Goal: Navigation & Orientation: Find specific page/section

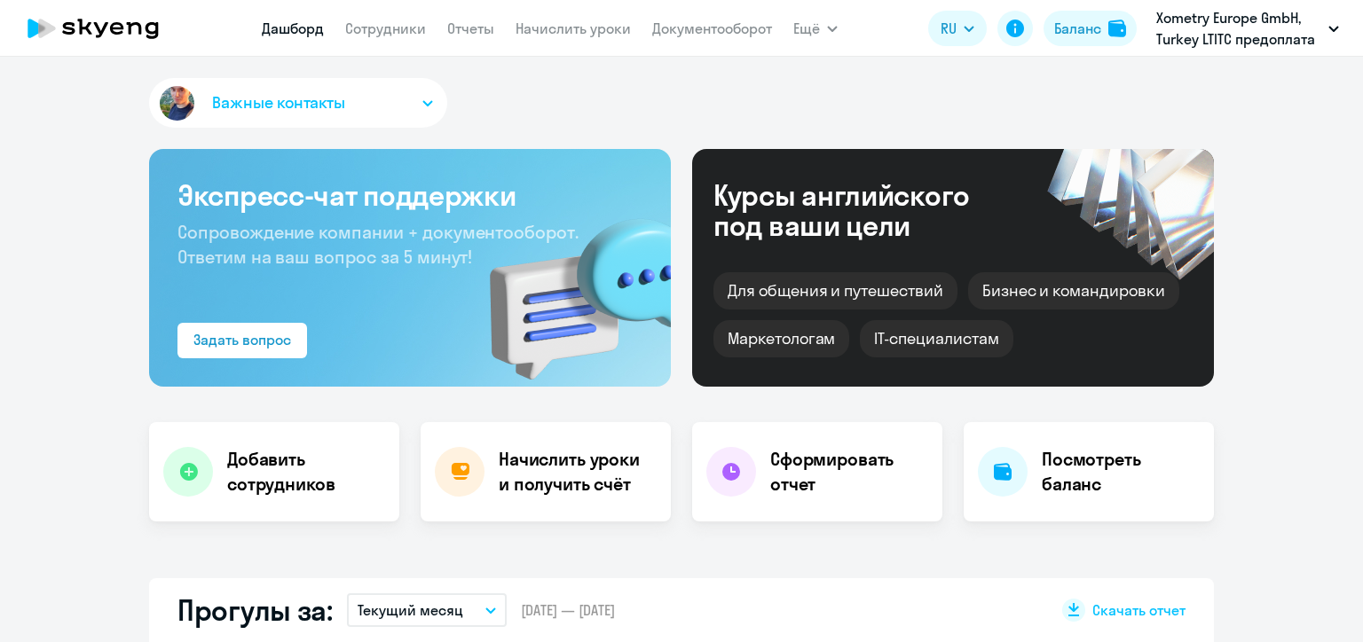
select select "30"
click at [601, 32] on link "Начислить уроки" at bounding box center [572, 29] width 115 height 18
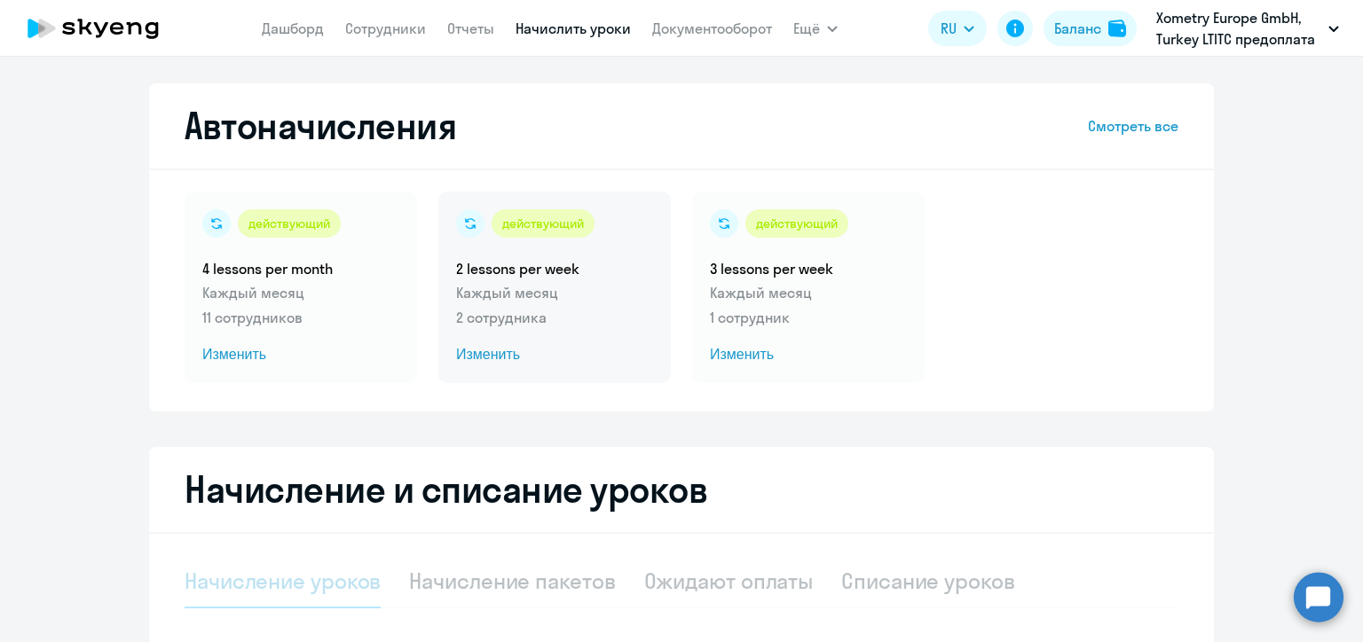
select select "10"
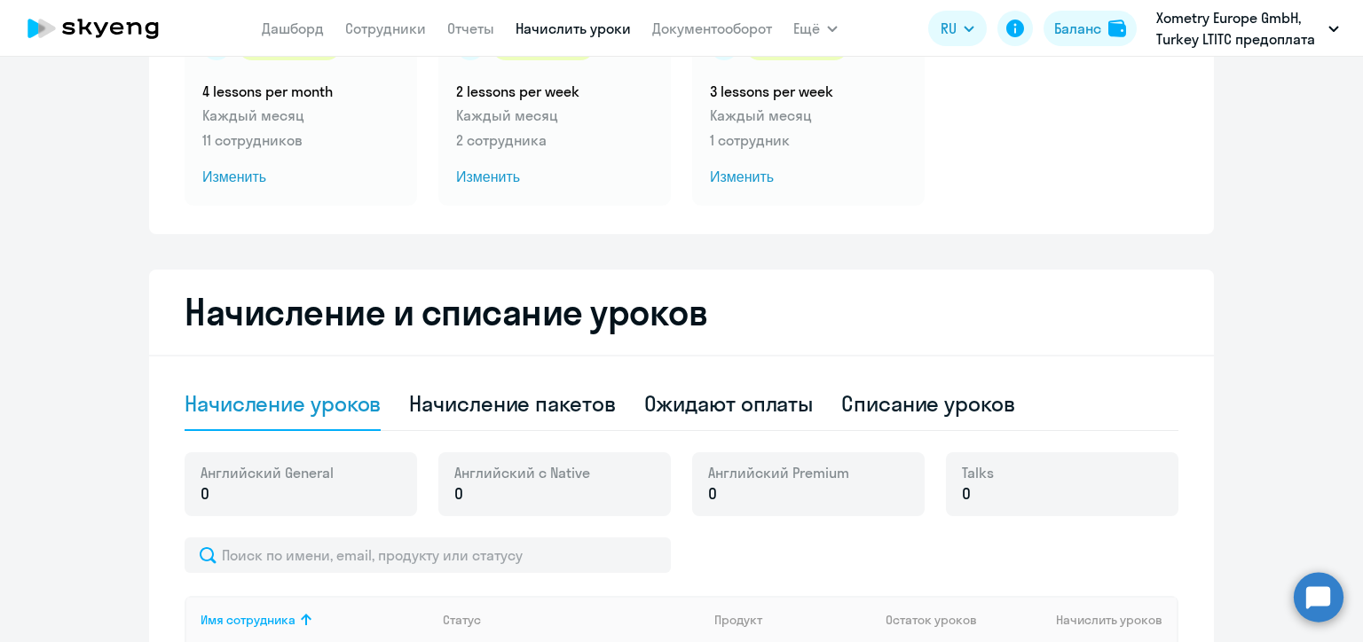
scroll to position [89, 0]
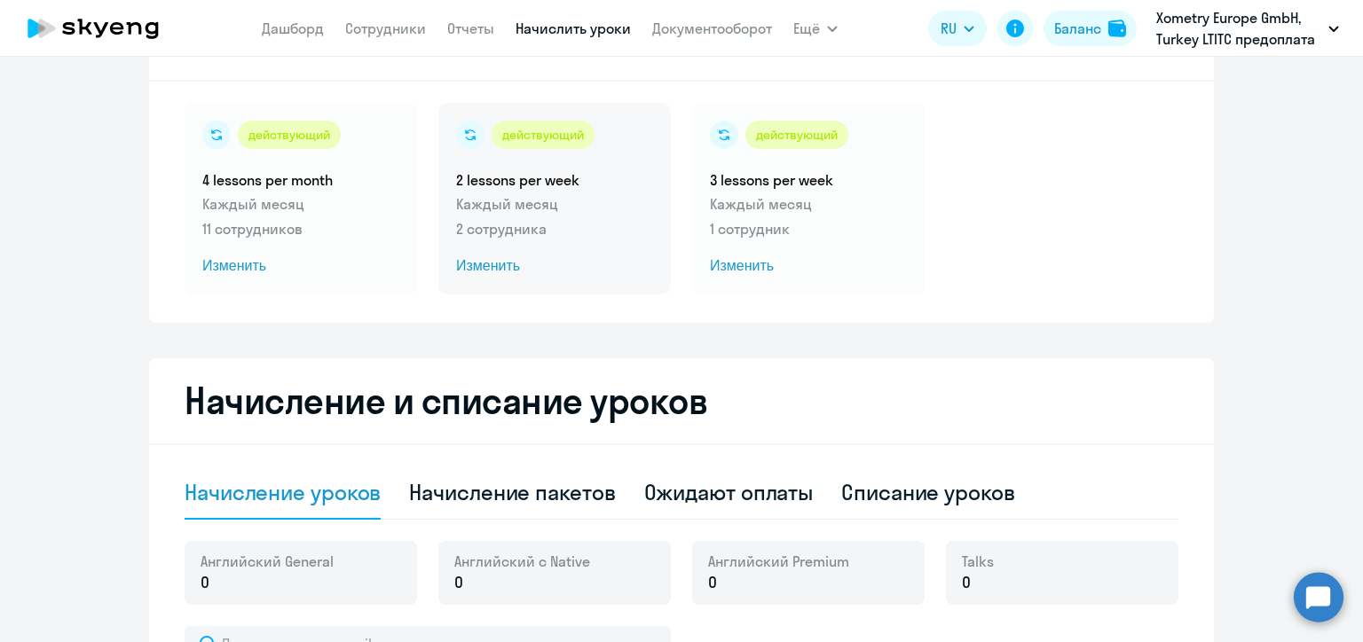
click at [472, 263] on span "Изменить" at bounding box center [554, 265] width 197 height 21
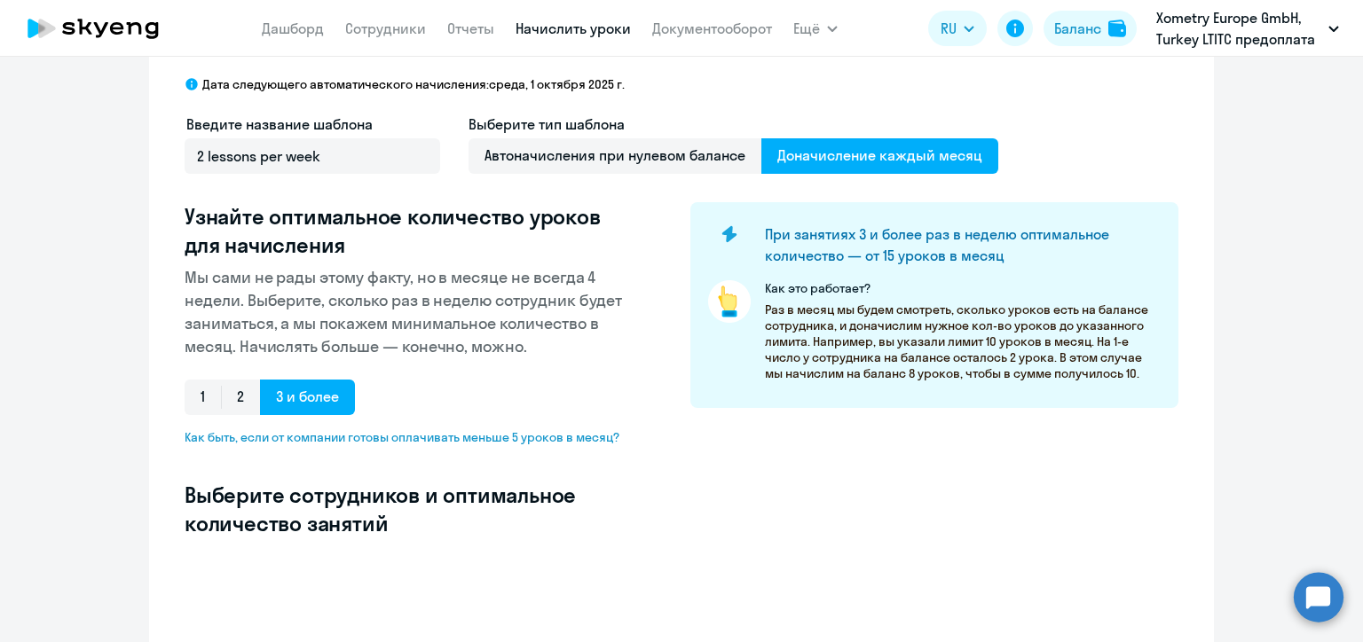
select select "10"
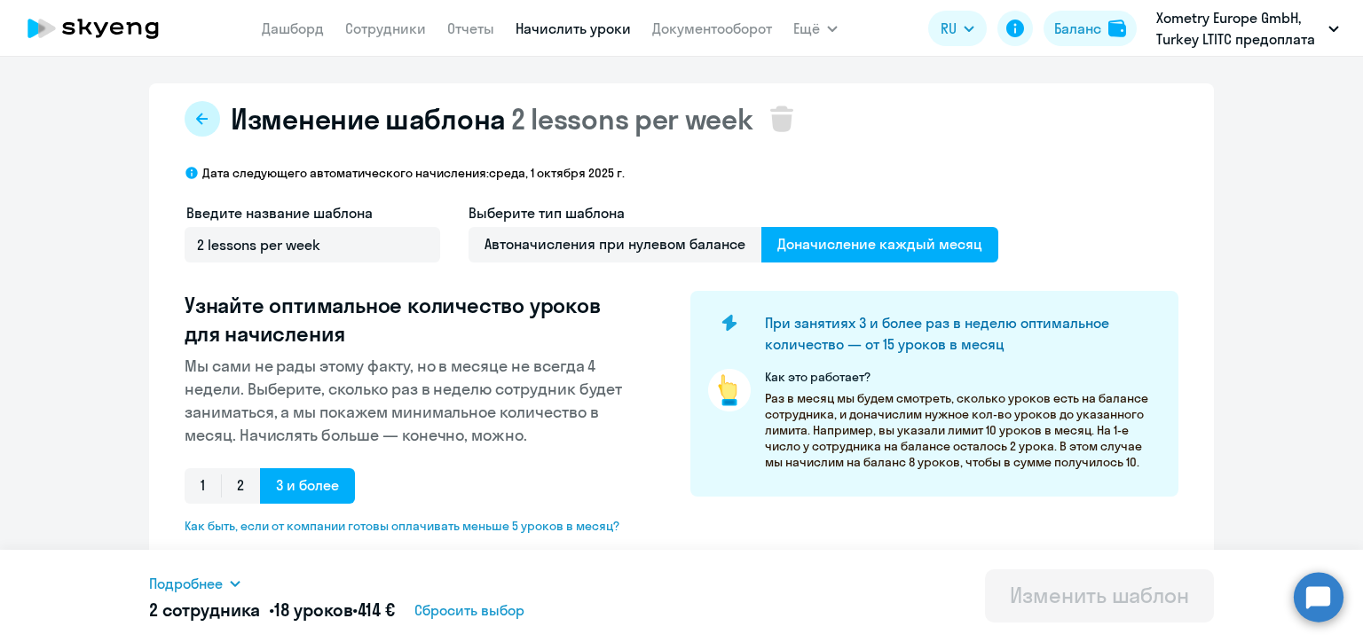
click at [198, 105] on button at bounding box center [202, 118] width 35 height 35
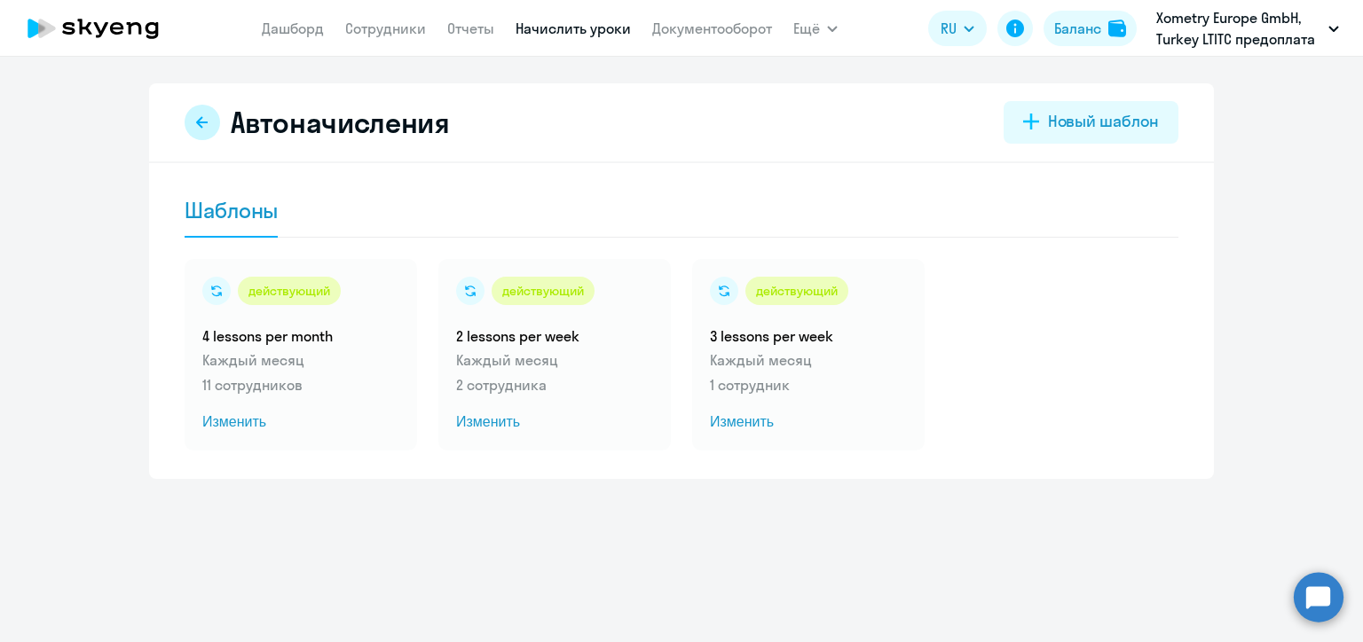
click at [212, 127] on button at bounding box center [202, 122] width 35 height 35
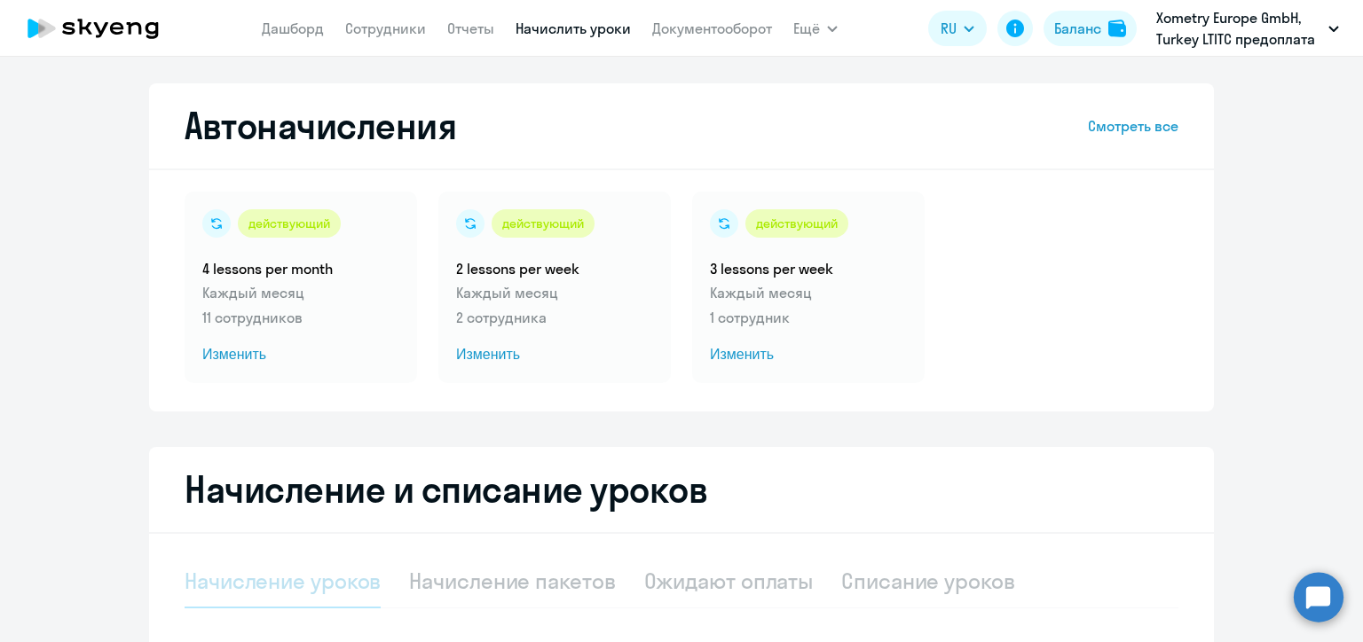
select select "10"
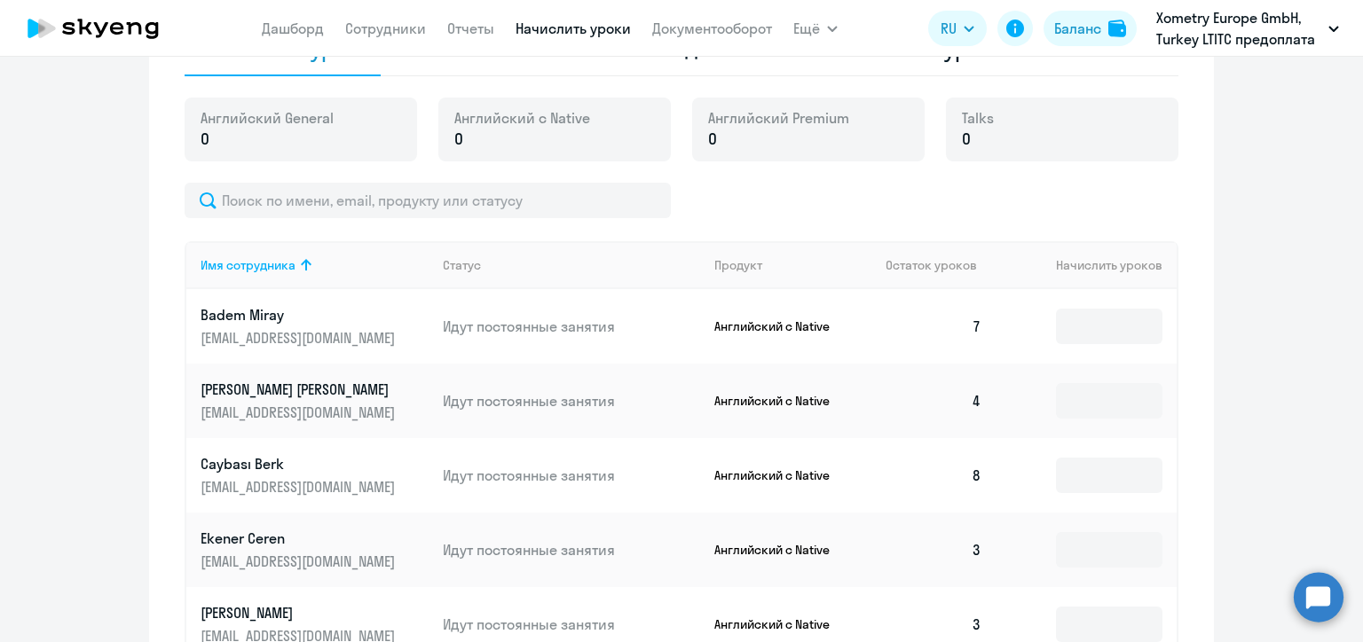
scroll to position [266, 0]
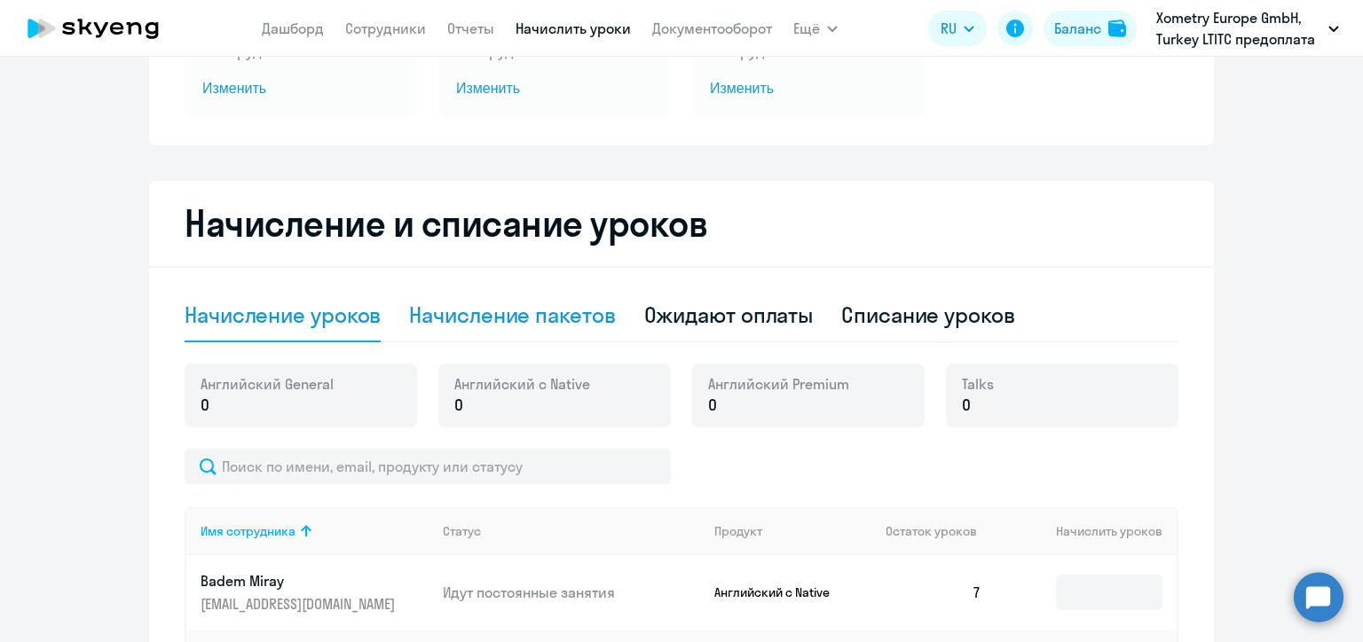
click at [497, 317] on div "Начисление пакетов" at bounding box center [512, 315] width 206 height 28
select select "10"
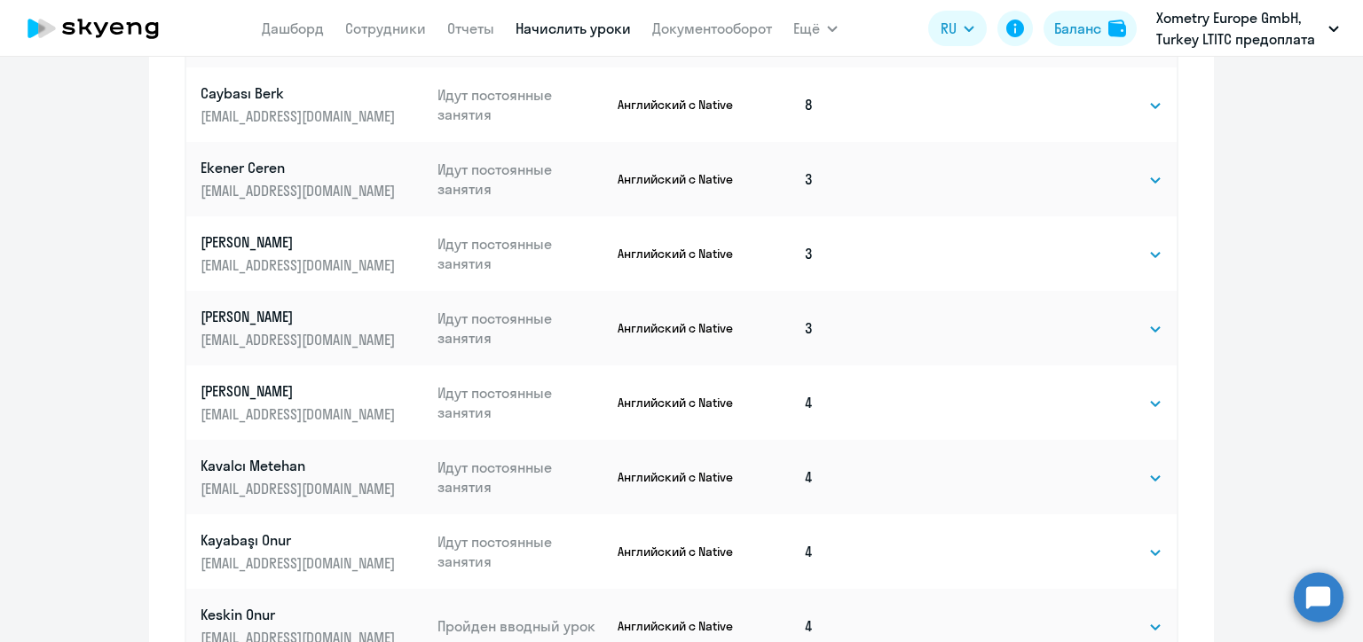
scroll to position [1146, 0]
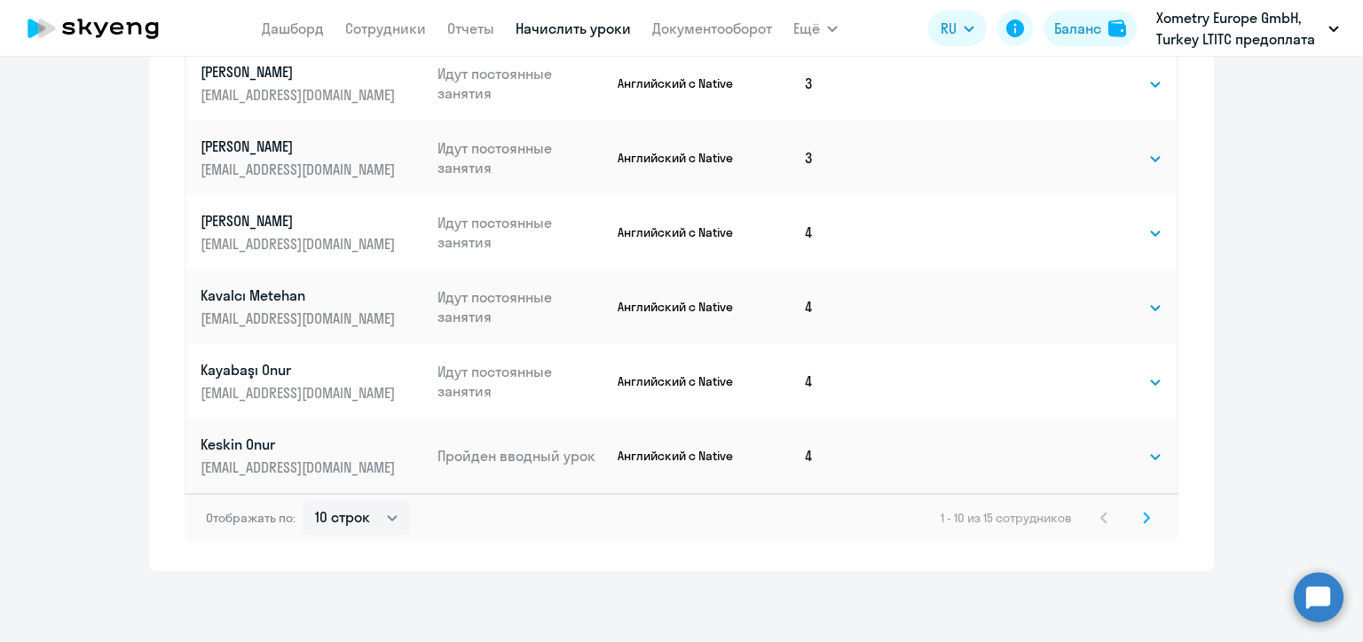
click at [1141, 600] on div "Автоначисления Смотреть все действующий 4 lessons per month Каждый месяц 11 сот…" at bounding box center [681, 350] width 1363 height 586
click at [1143, 601] on div "Автоначисления Смотреть все действующий 4 lessons per month Каждый месяц 11 сот…" at bounding box center [681, 350] width 1363 height 586
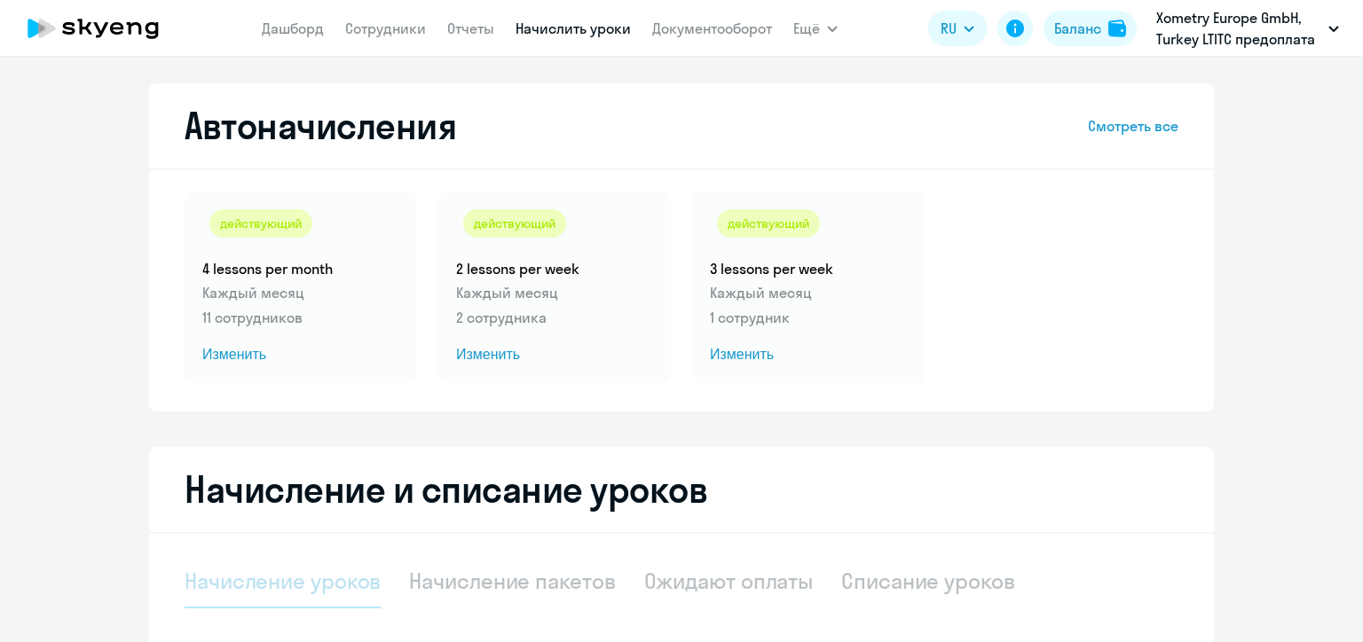
select select "10"
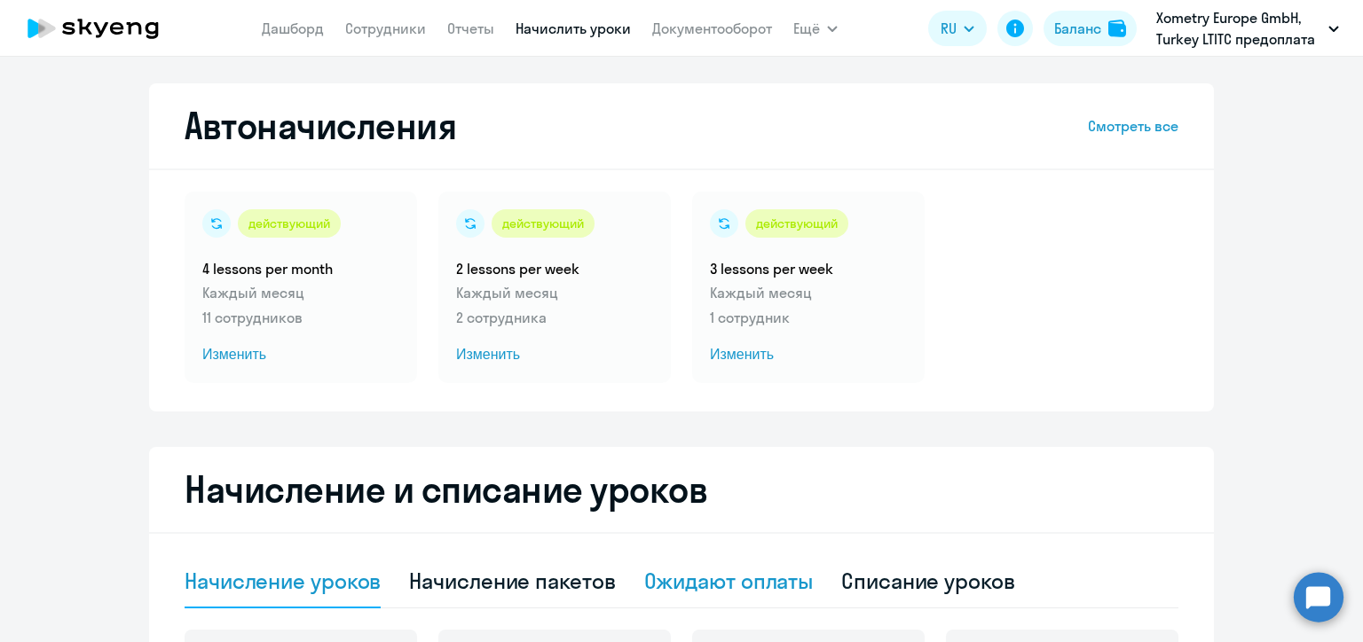
scroll to position [266, 0]
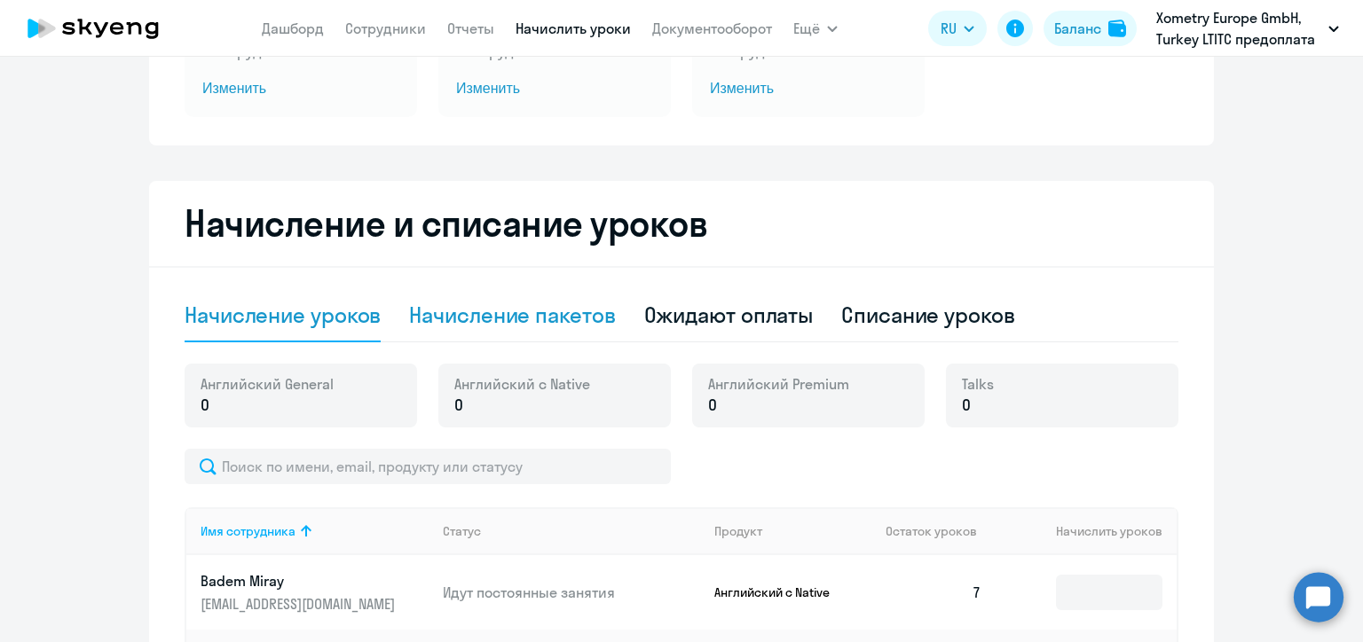
click at [498, 328] on div "Начисление пакетов" at bounding box center [512, 315] width 206 height 28
select select "10"
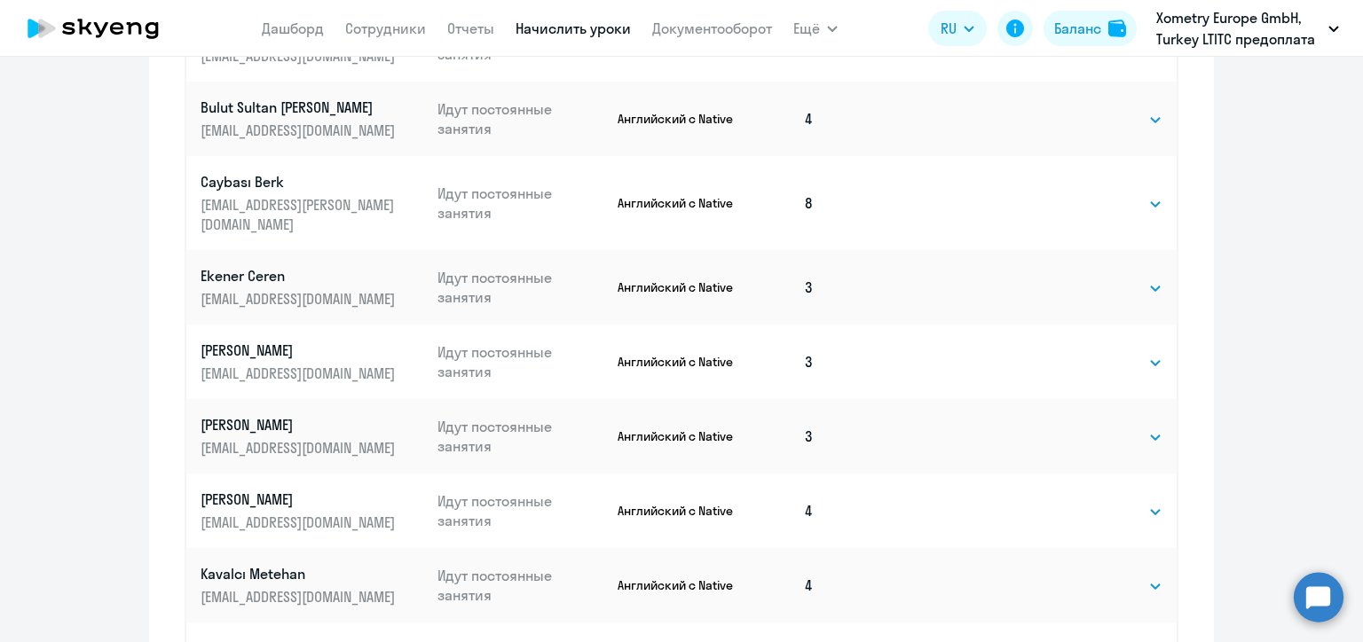
scroll to position [1146, 0]
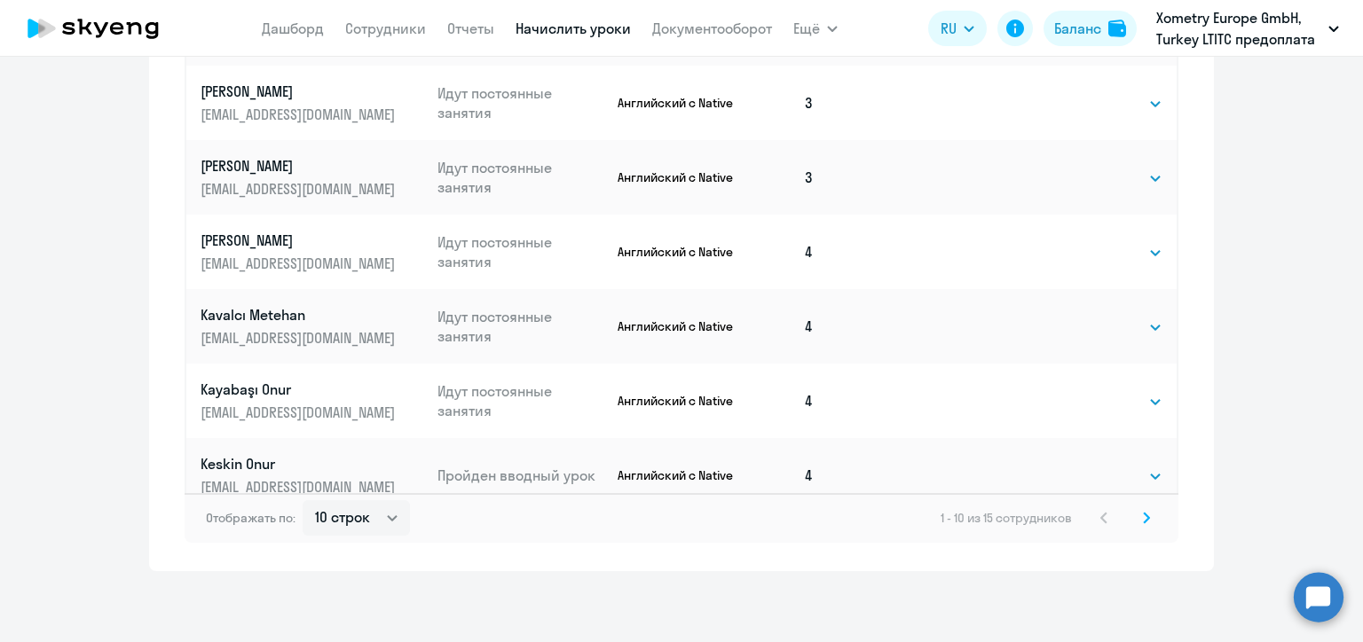
click at [1144, 518] on icon at bounding box center [1146, 518] width 5 height 10
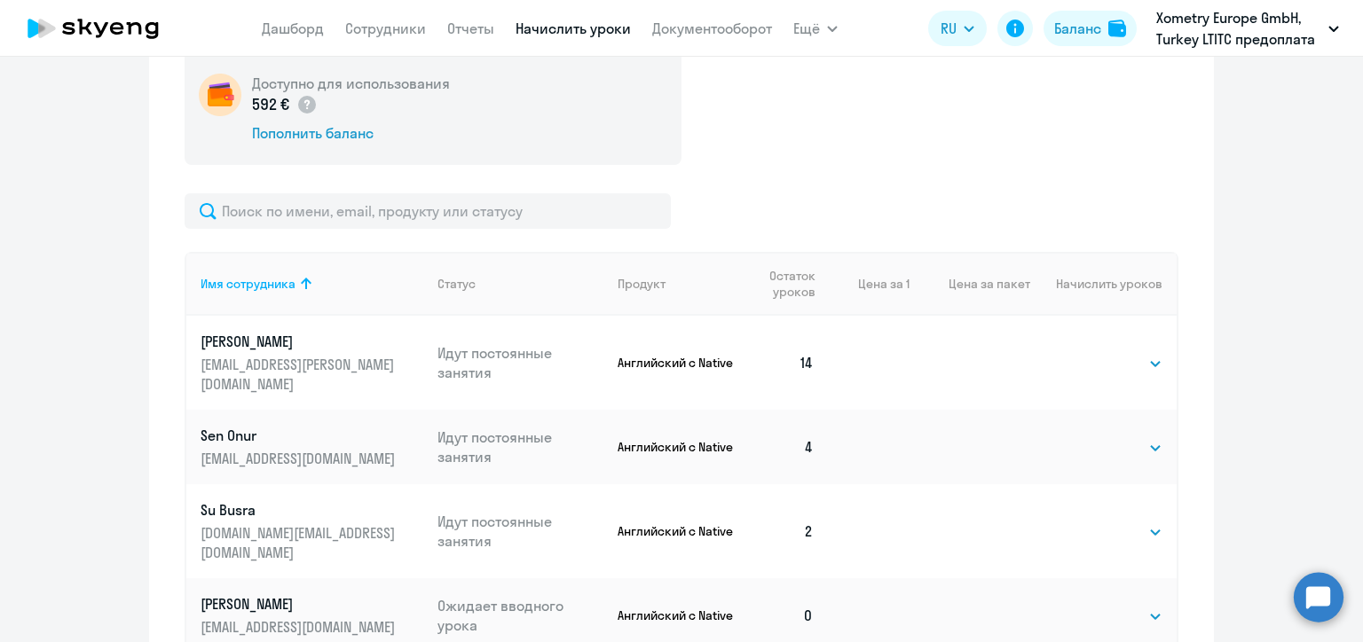
scroll to position [774, 0]
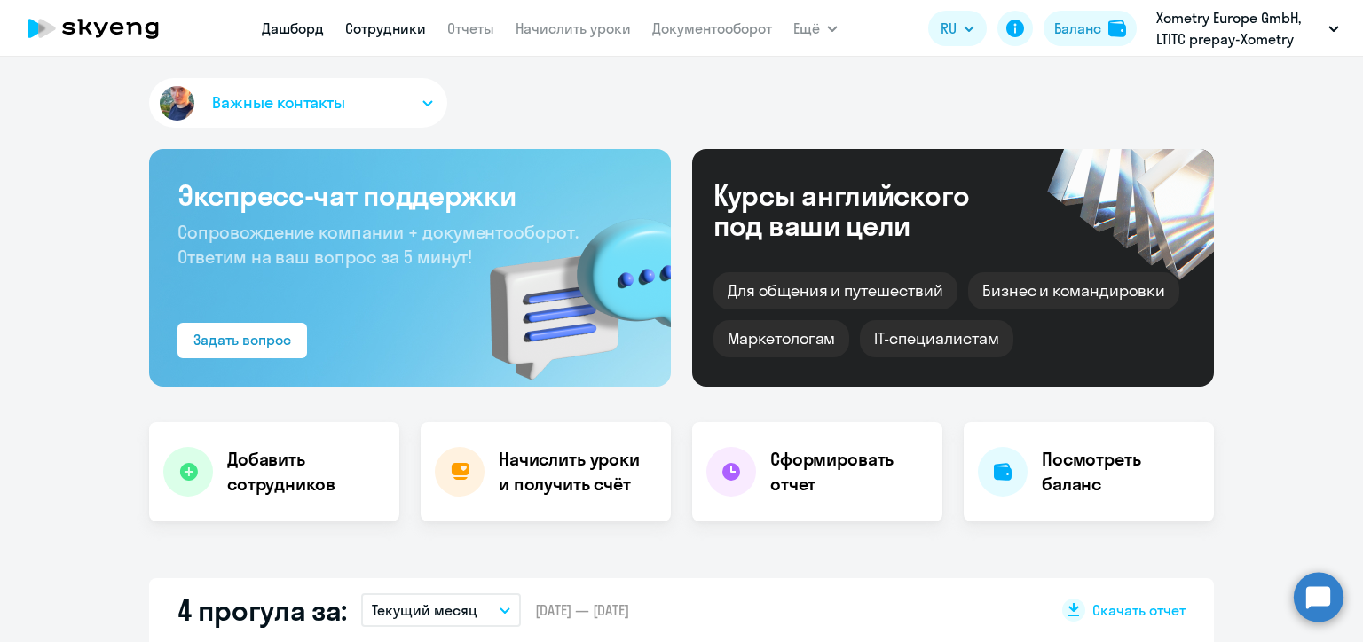
select select "30"
click at [401, 35] on link "Сотрудники" at bounding box center [385, 29] width 81 height 18
select select "30"
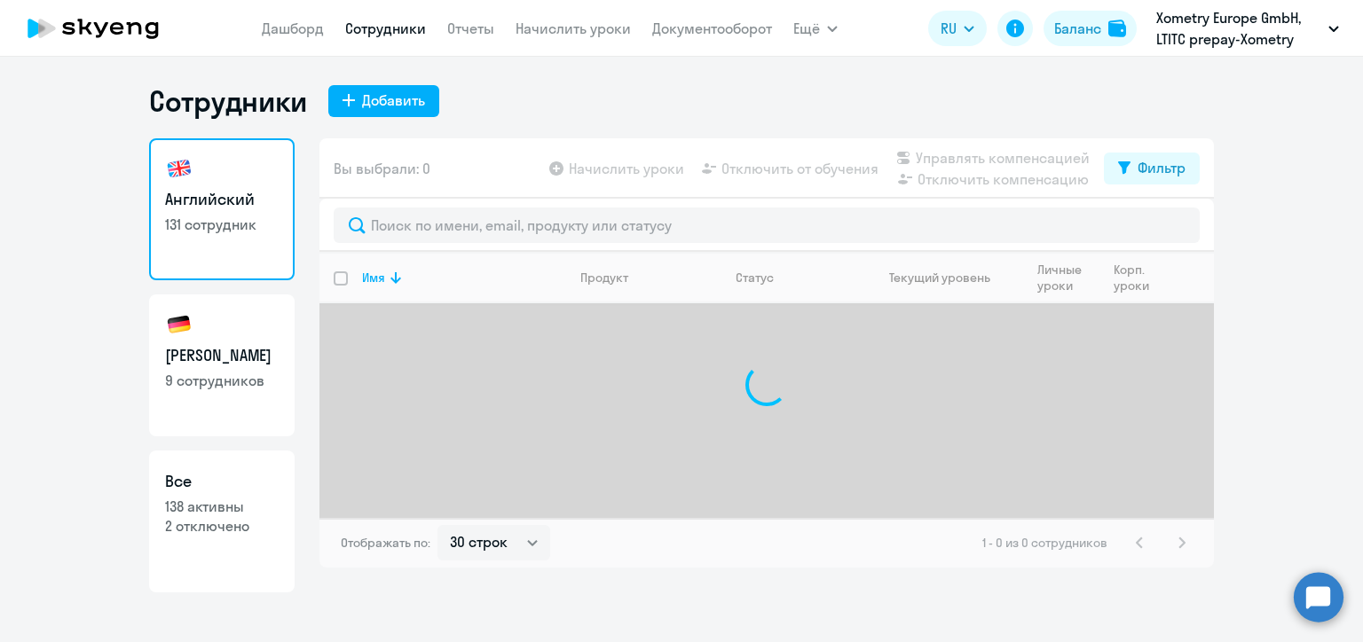
click at [188, 357] on h3 "Немецкий" at bounding box center [222, 355] width 114 height 23
select select "30"
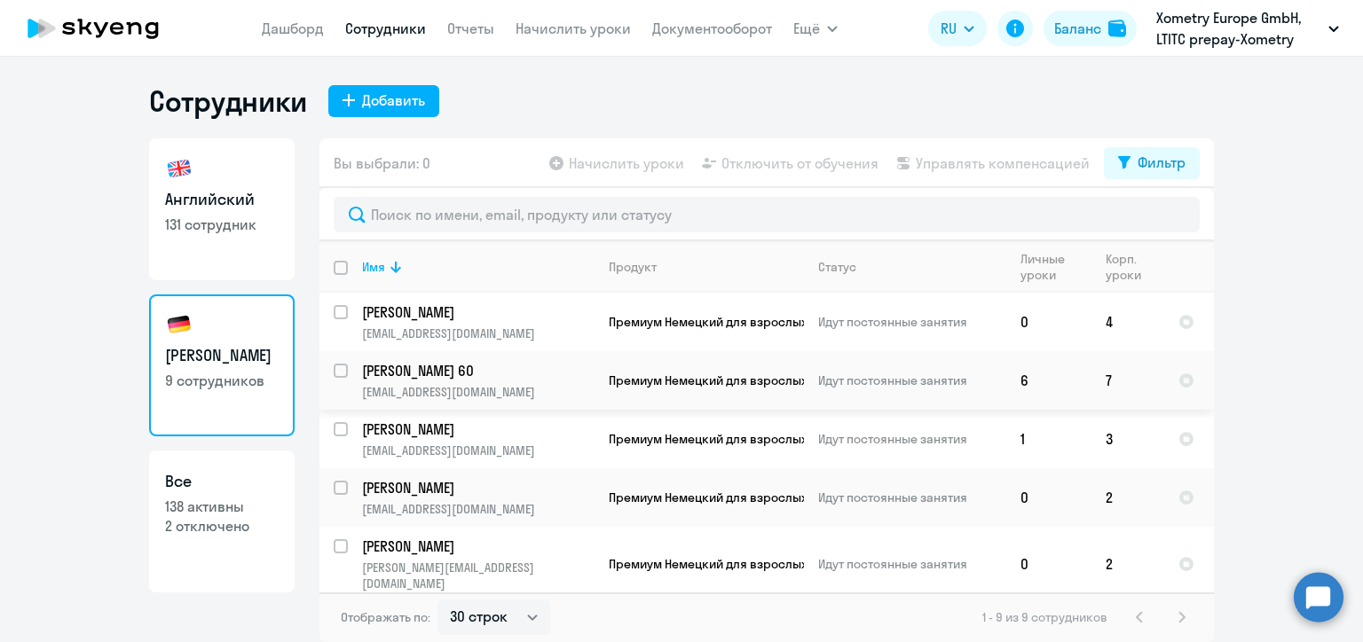
scroll to position [231, 0]
